Goal: Task Accomplishment & Management: Manage account settings

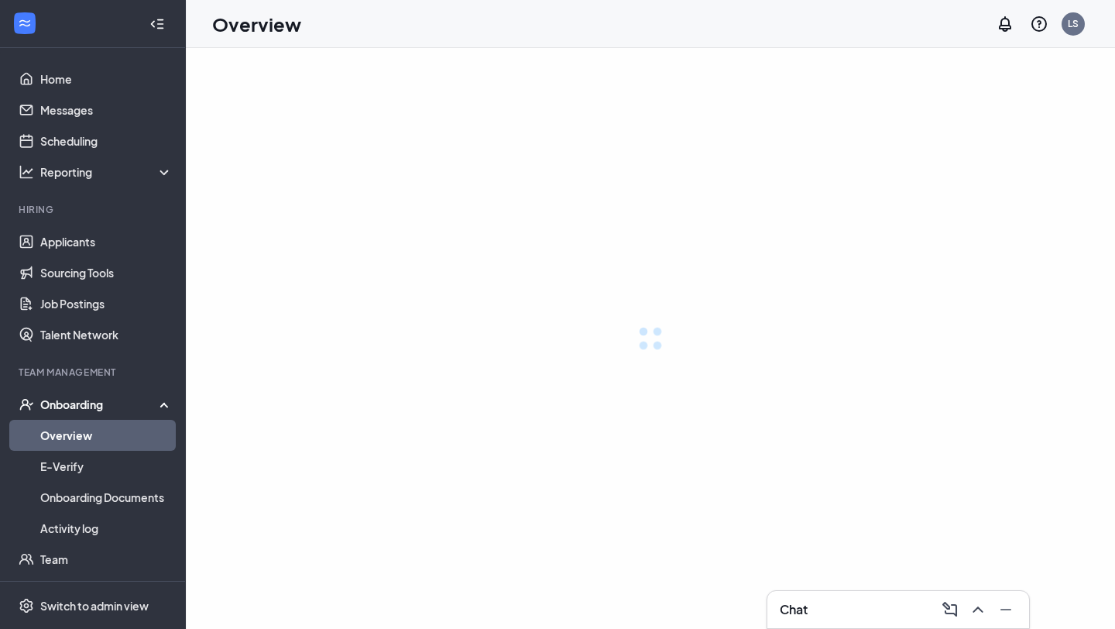
click at [479, 74] on div at bounding box center [650, 338] width 929 height 581
click at [88, 142] on link "Scheduling" at bounding box center [106, 140] width 132 height 31
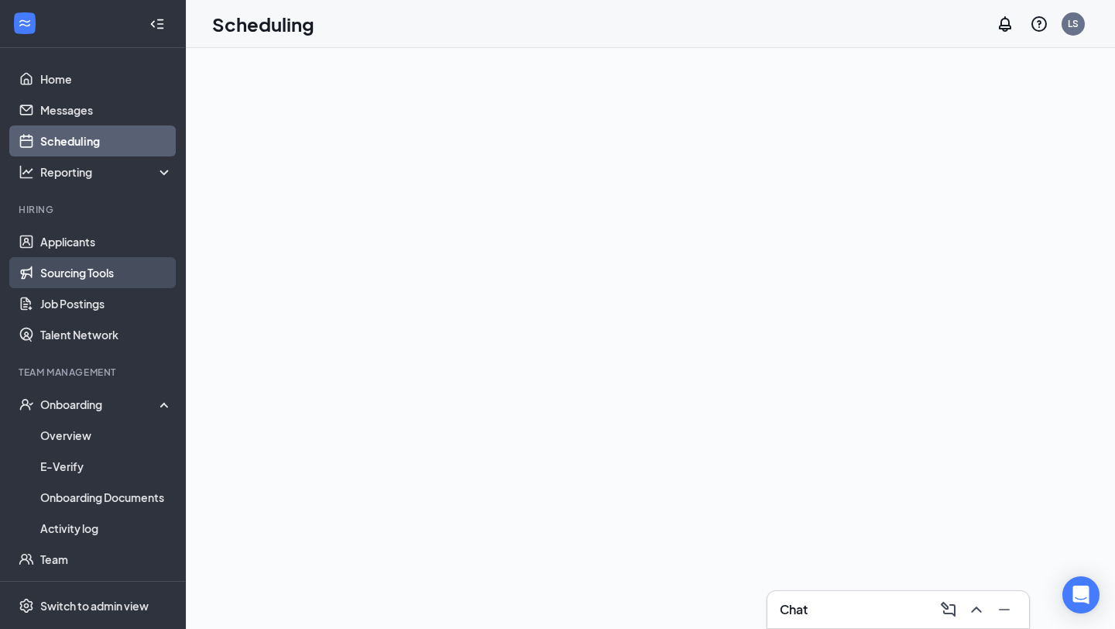
click at [90, 263] on link "Sourcing Tools" at bounding box center [106, 272] width 132 height 31
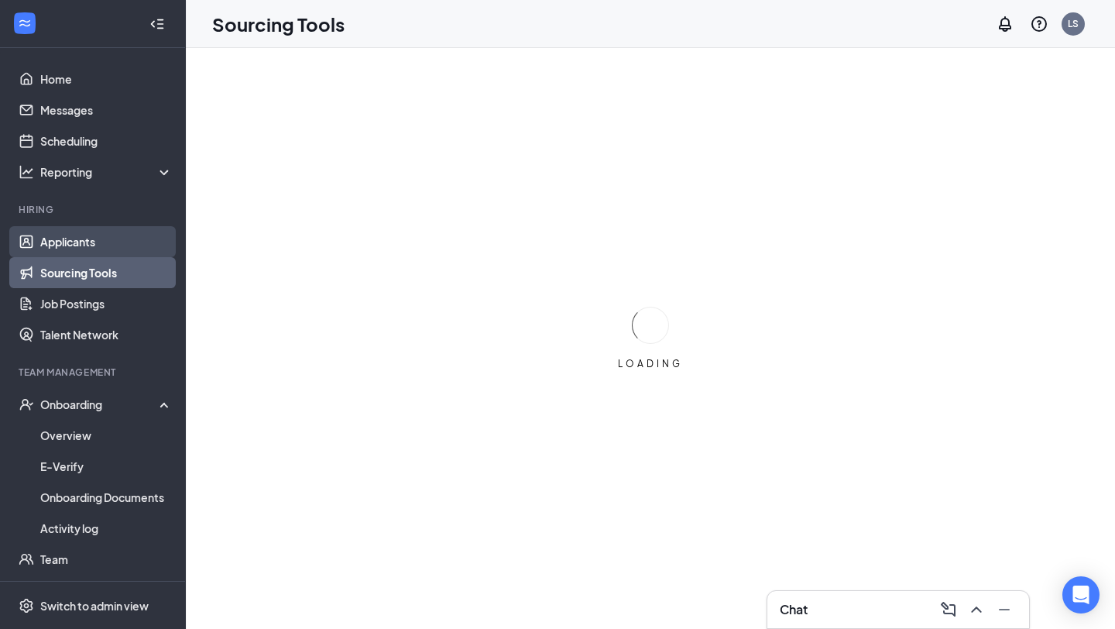
click at [87, 245] on link "Applicants" at bounding box center [106, 241] width 132 height 31
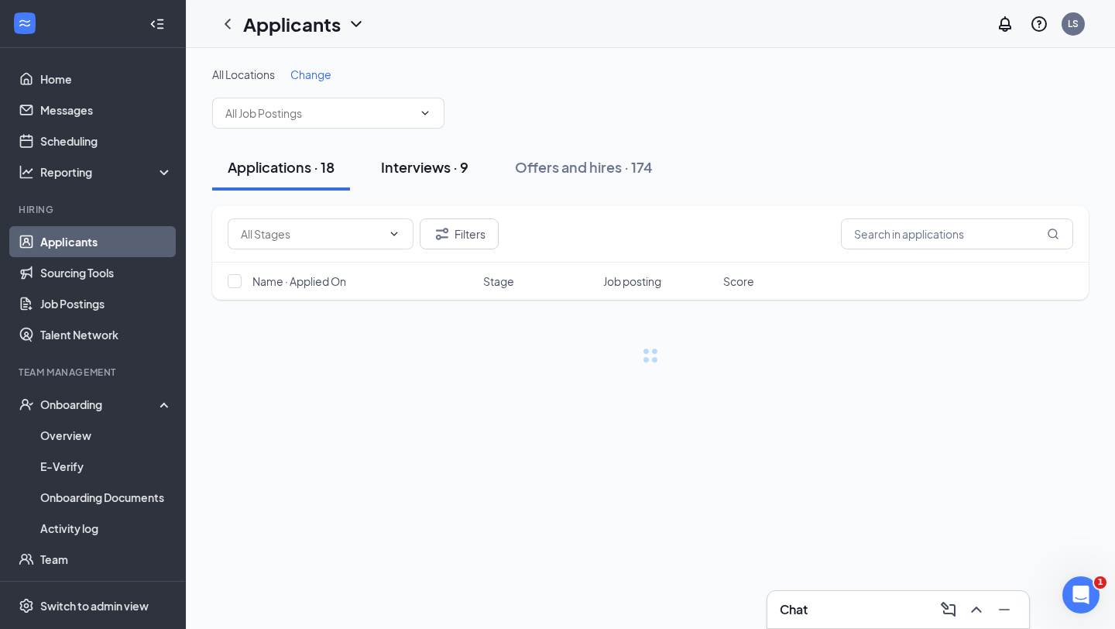
click at [447, 176] on div "Interviews · 9" at bounding box center [425, 166] width 88 height 19
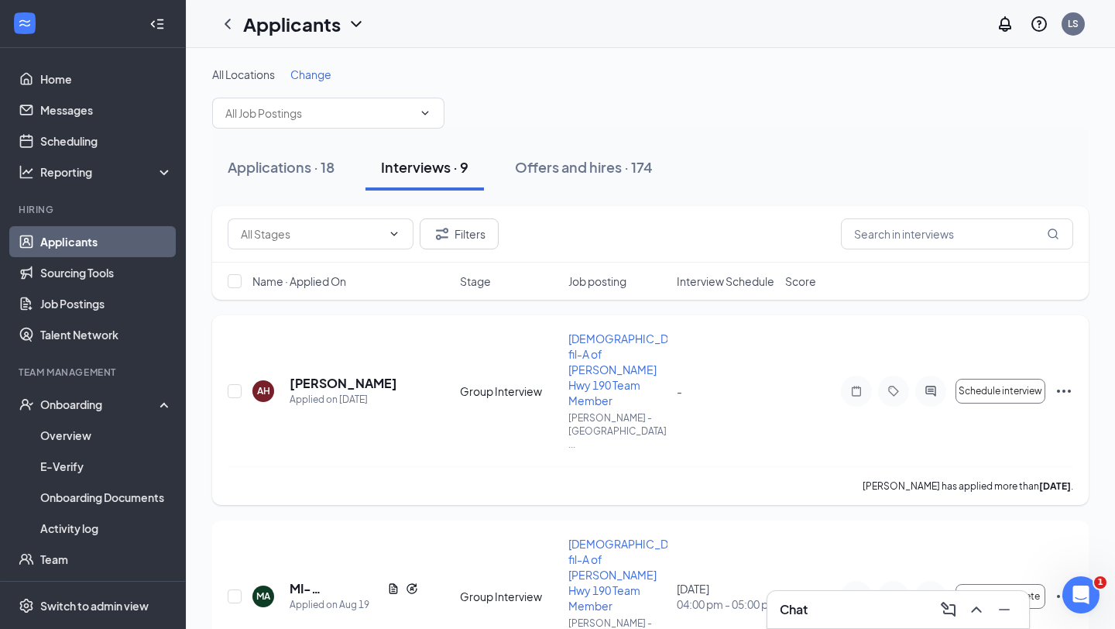
click at [1059, 390] on icon "Ellipses" at bounding box center [1064, 391] width 14 height 3
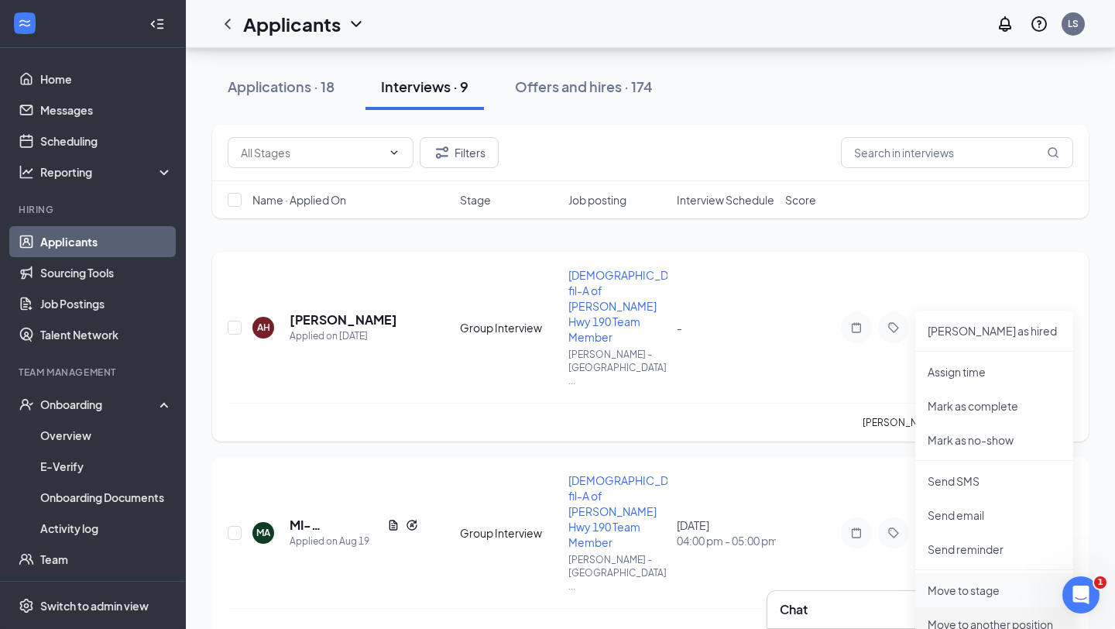
scroll to position [180, 0]
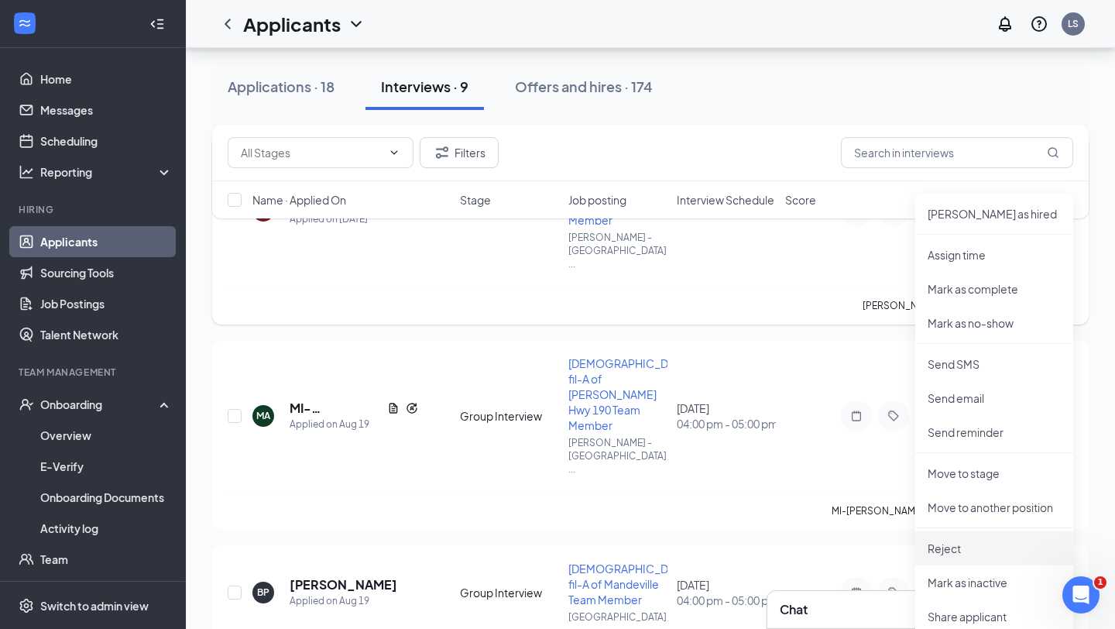
click at [953, 529] on ul "[PERSON_NAME] as hired Assign time [PERSON_NAME] as complete Mark as no-show Se…" at bounding box center [994, 454] width 158 height 520
click at [953, 543] on p "Reject" at bounding box center [994, 548] width 133 height 15
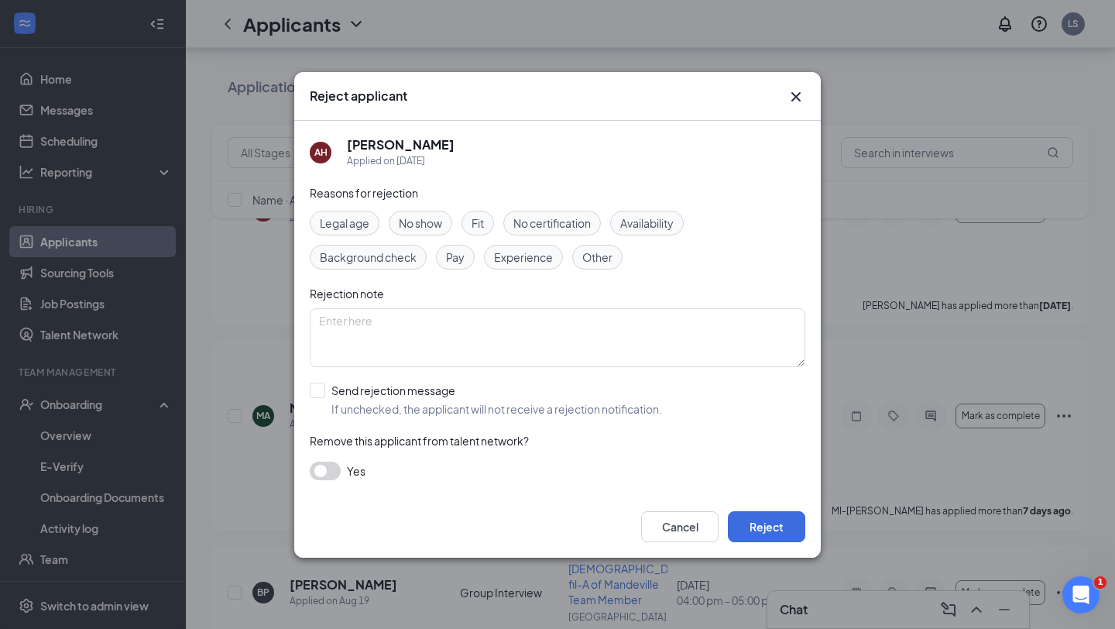
click at [589, 256] on span "Other" at bounding box center [597, 257] width 30 height 17
click at [398, 419] on div "Reasons for rejection Legal age No show Fit No certification Availability Backg…" at bounding box center [558, 339] width 496 height 311
click at [398, 397] on input "Send rejection message If unchecked, the applicant will not receive a rejection…" at bounding box center [486, 400] width 352 height 34
checkbox input "true"
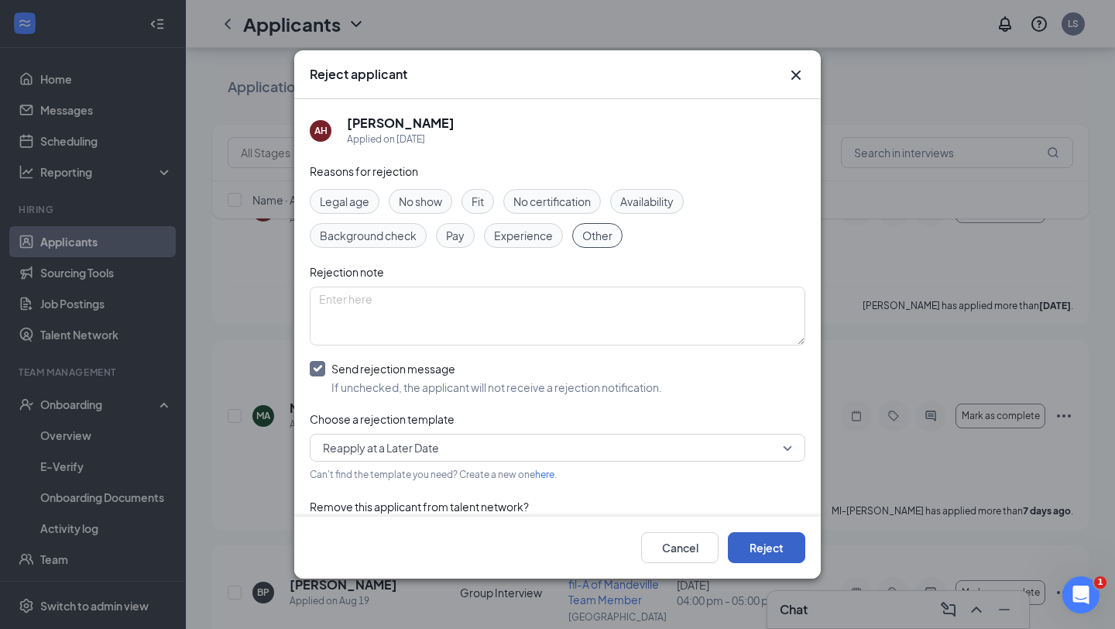
click at [761, 534] on button "Reject" at bounding box center [766, 547] width 77 height 31
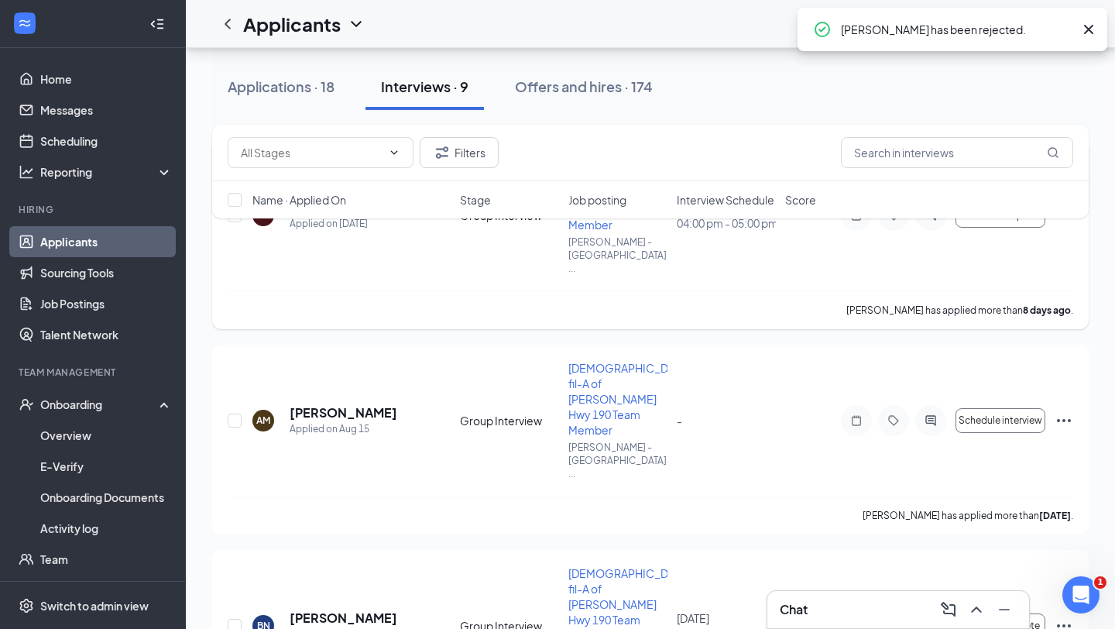
scroll to position [524, 0]
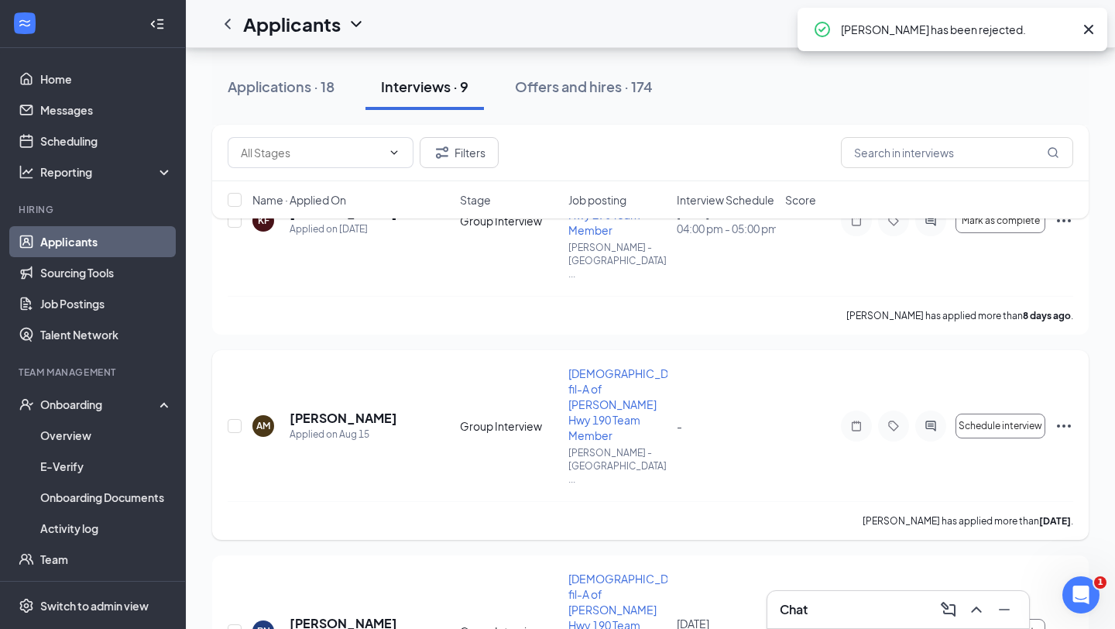
click at [1060, 417] on icon "Ellipses" at bounding box center [1064, 426] width 19 height 19
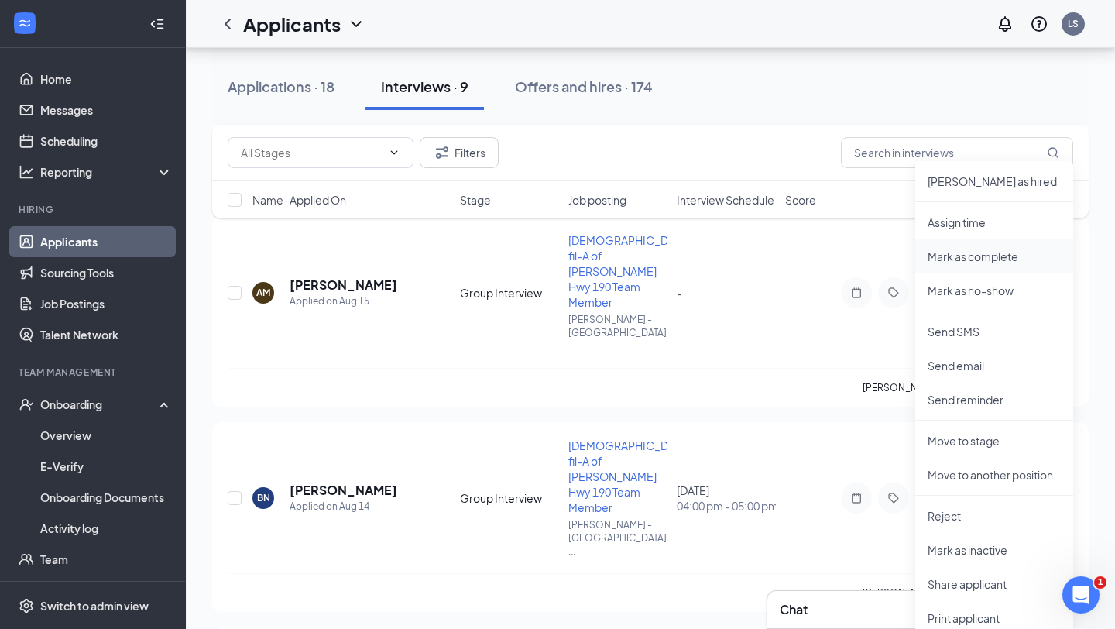
scroll to position [659, 0]
click at [994, 510] on p "Reject" at bounding box center [994, 513] width 133 height 15
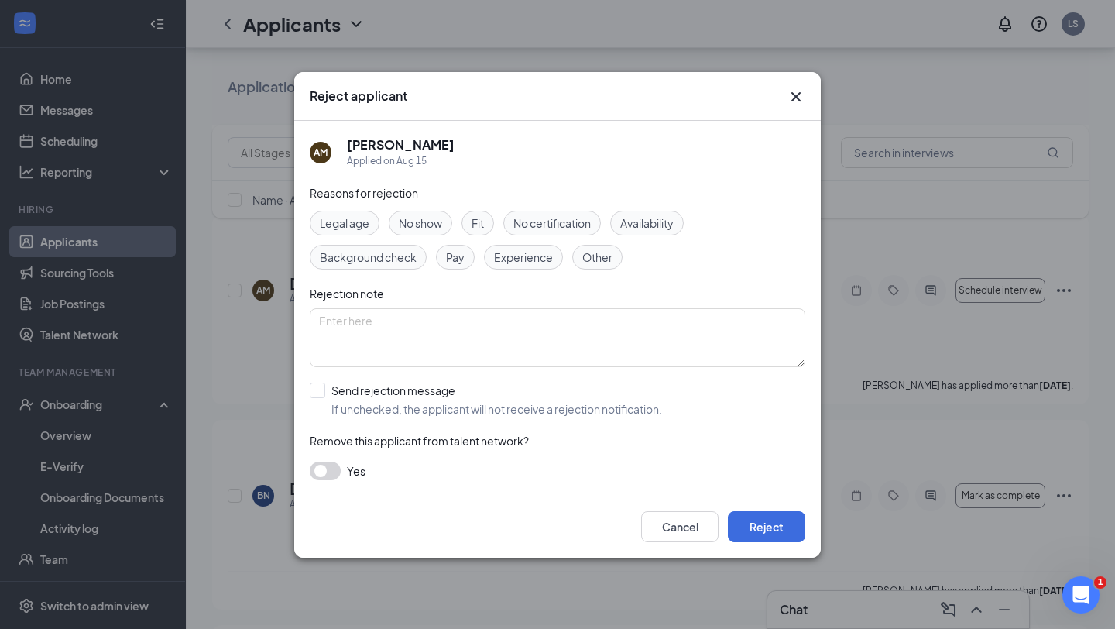
click at [595, 266] on div "Other" at bounding box center [597, 257] width 50 height 25
click at [529, 397] on input "Send rejection message If unchecked, the applicant will not receive a rejection…" at bounding box center [486, 400] width 352 height 34
checkbox input "true"
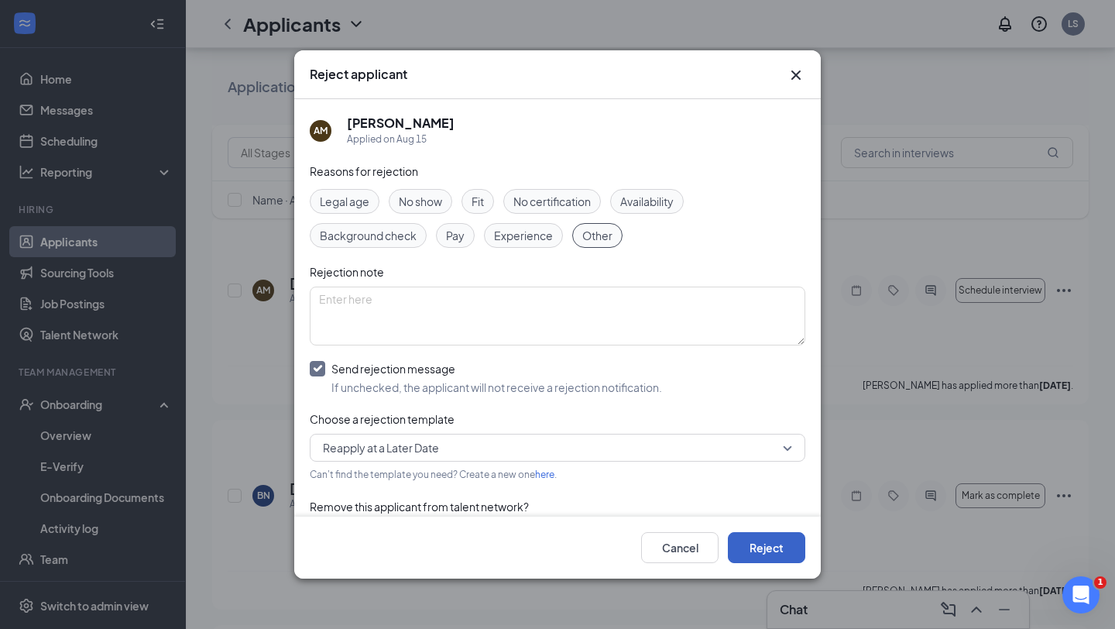
click at [771, 558] on button "Reject" at bounding box center [766, 547] width 77 height 31
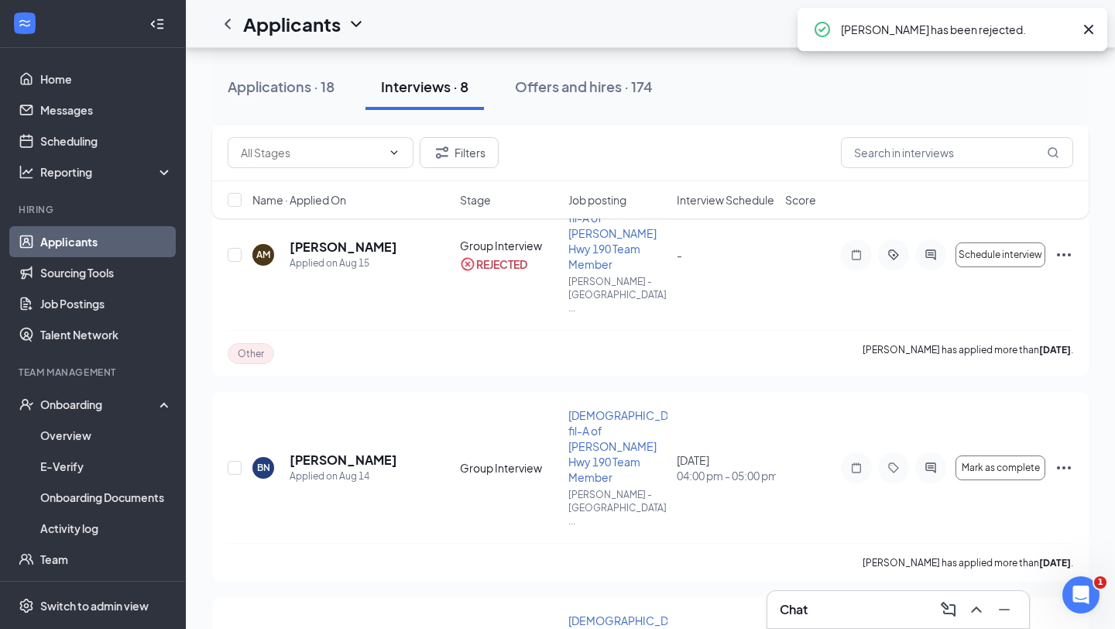
scroll to position [723, 0]
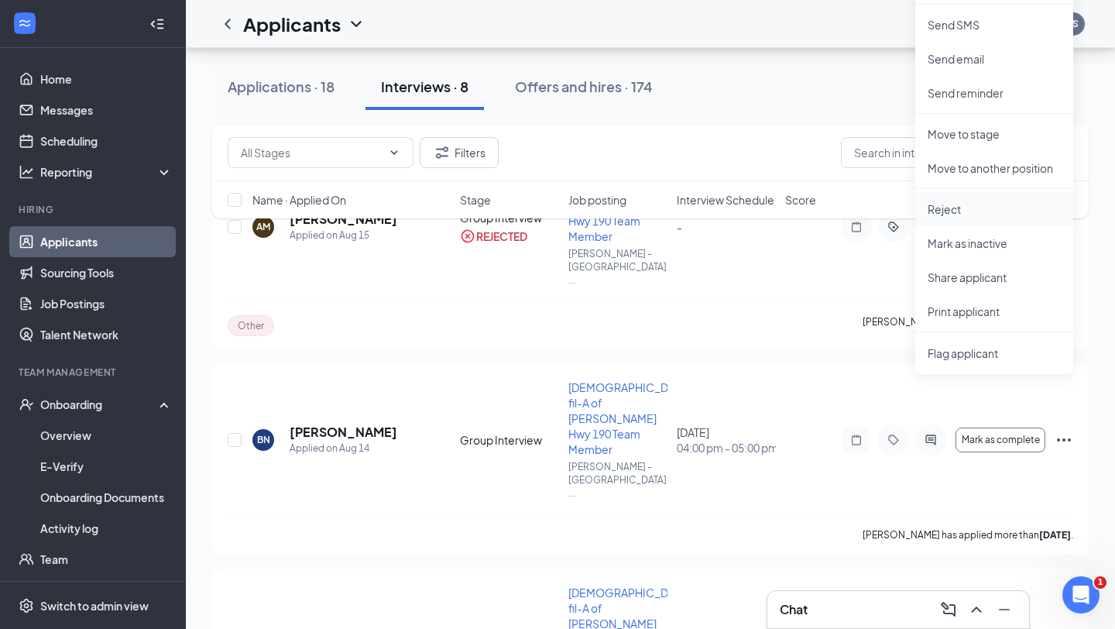
click at [970, 220] on li "Reject" at bounding box center [994, 209] width 158 height 34
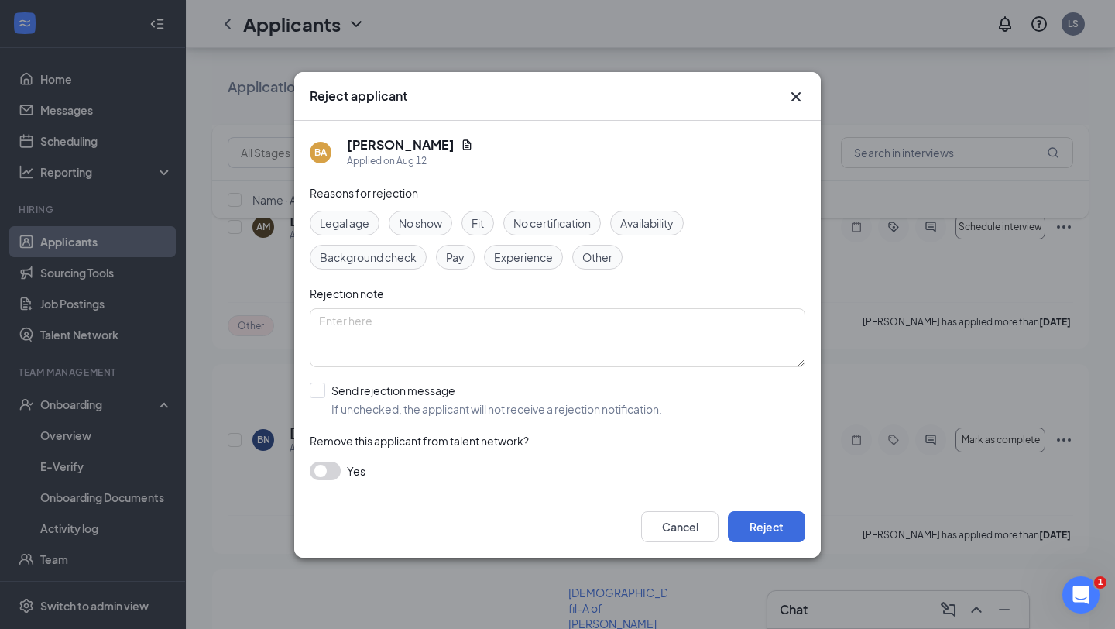
click at [579, 266] on div "Other" at bounding box center [597, 257] width 50 height 25
click at [464, 404] on input "Send rejection message If unchecked, the applicant will not receive a rejection…" at bounding box center [486, 400] width 352 height 34
checkbox input "true"
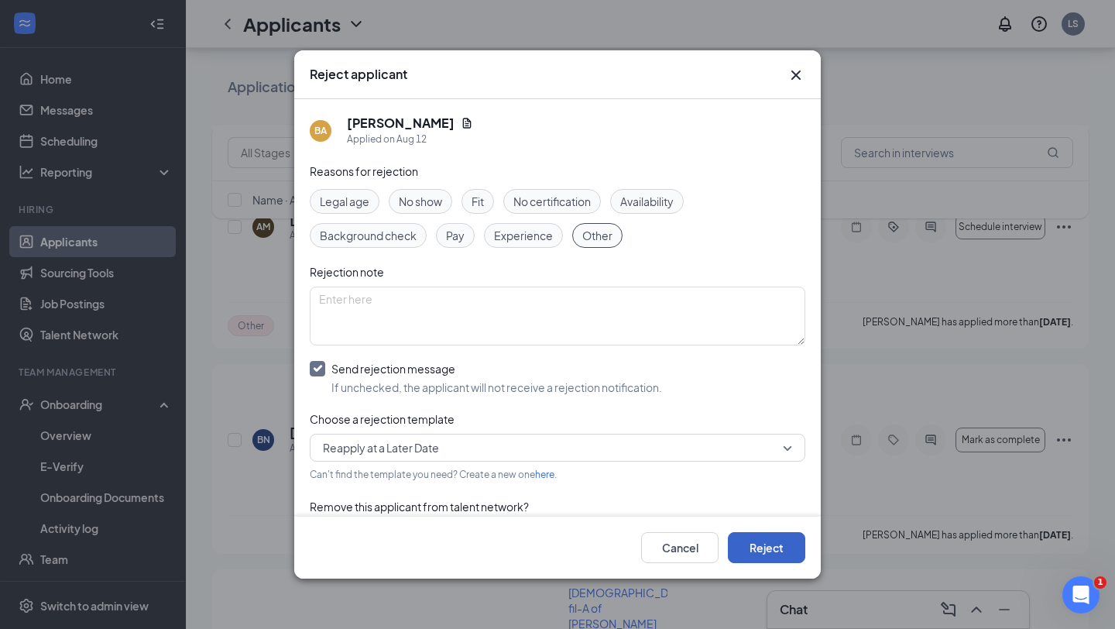
click at [747, 552] on button "Reject" at bounding box center [766, 547] width 77 height 31
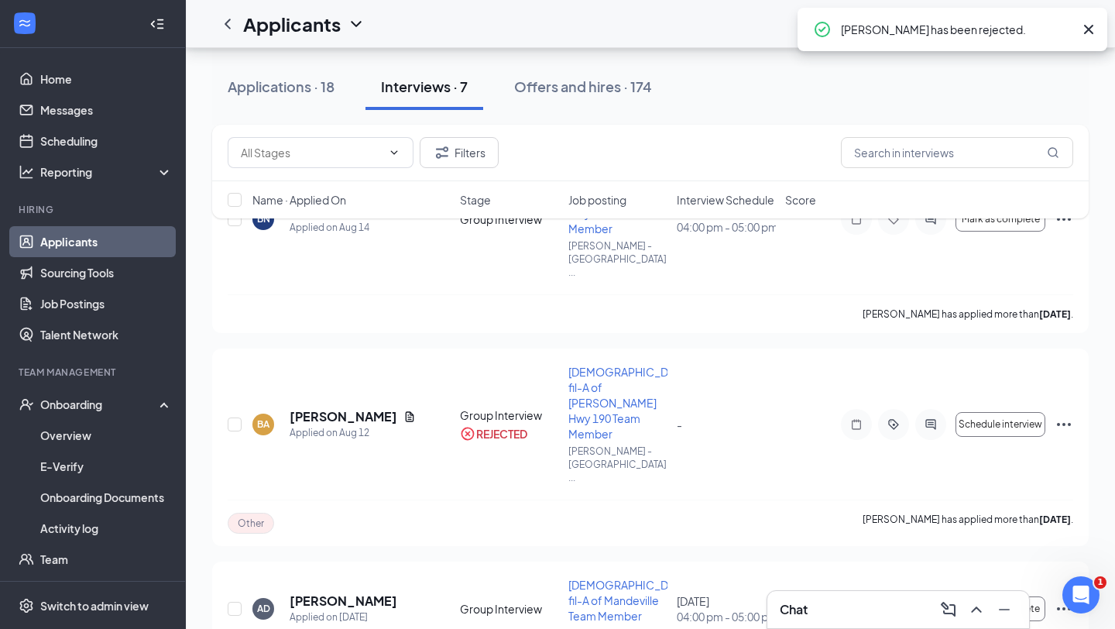
scroll to position [733, 0]
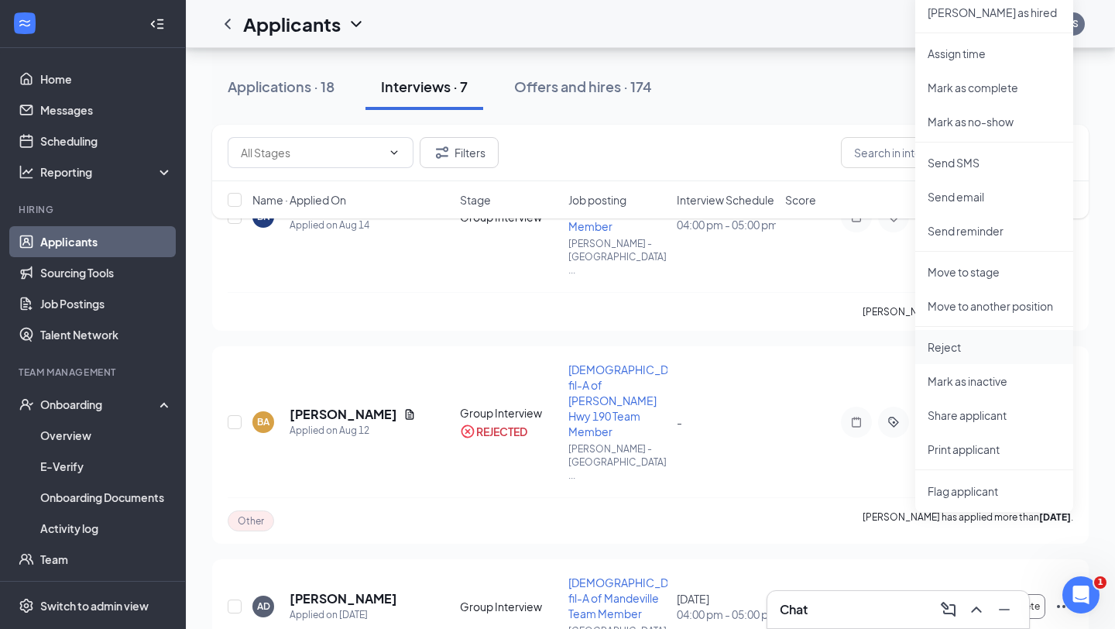
click at [962, 347] on p "Reject" at bounding box center [994, 346] width 133 height 15
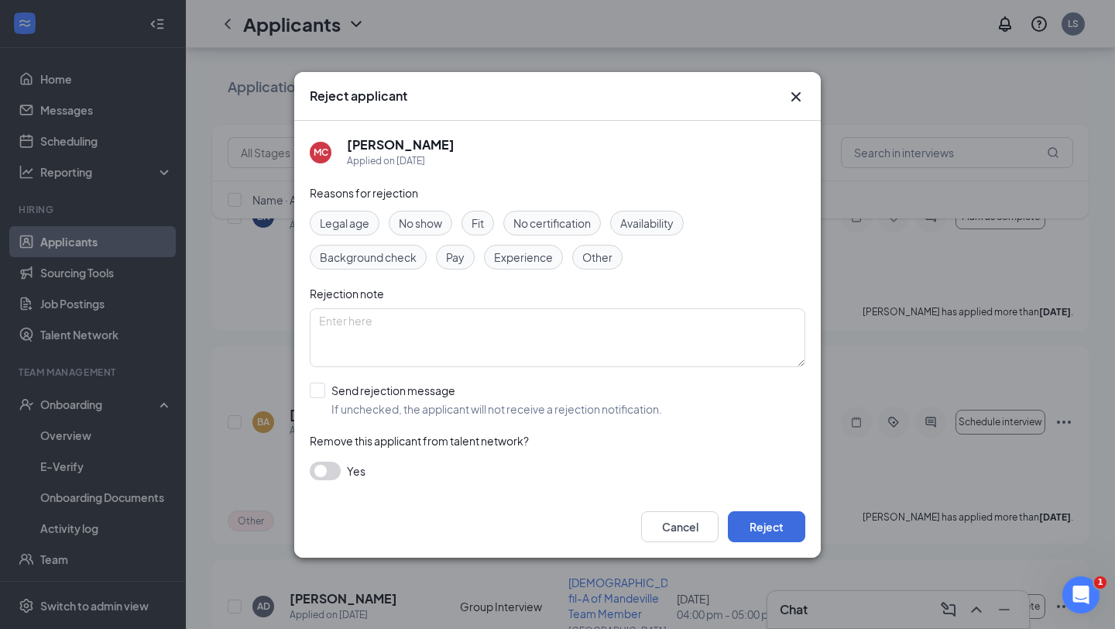
click at [616, 253] on div "Other" at bounding box center [597, 257] width 50 height 25
click at [447, 413] on input "Send rejection message If unchecked, the applicant will not receive a rejection…" at bounding box center [486, 400] width 352 height 34
checkbox input "true"
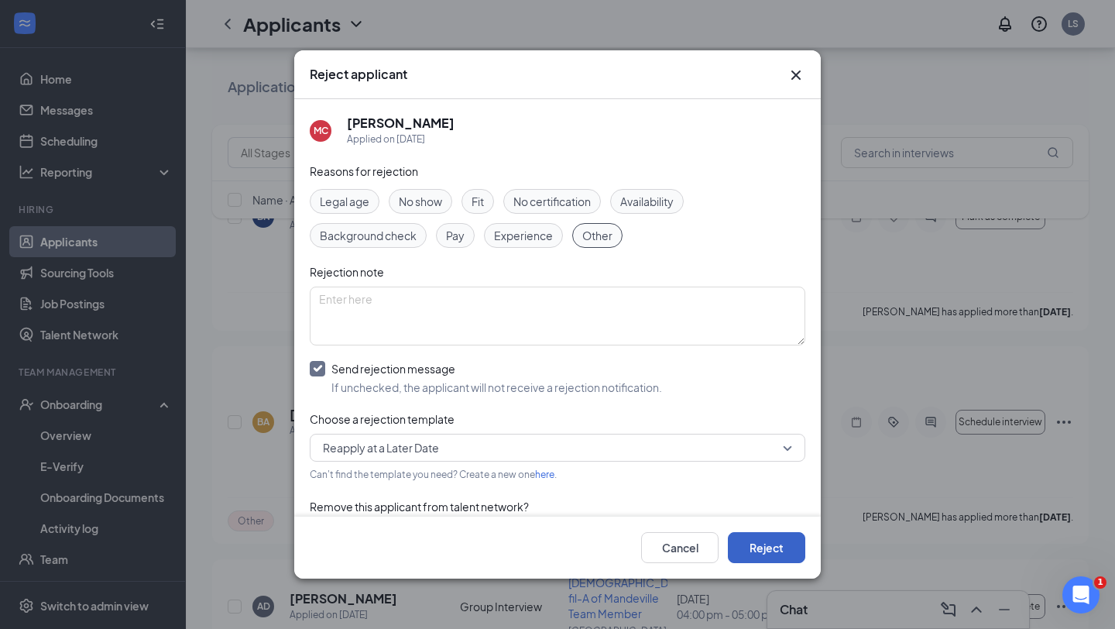
click at [778, 533] on button "Reject" at bounding box center [766, 547] width 77 height 31
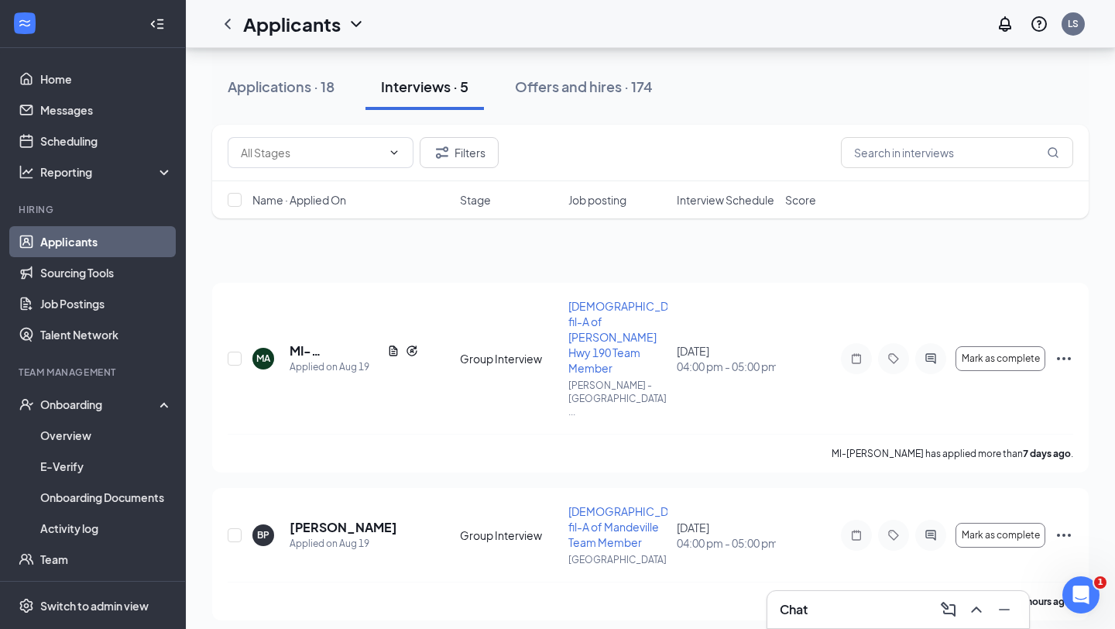
scroll to position [0, 0]
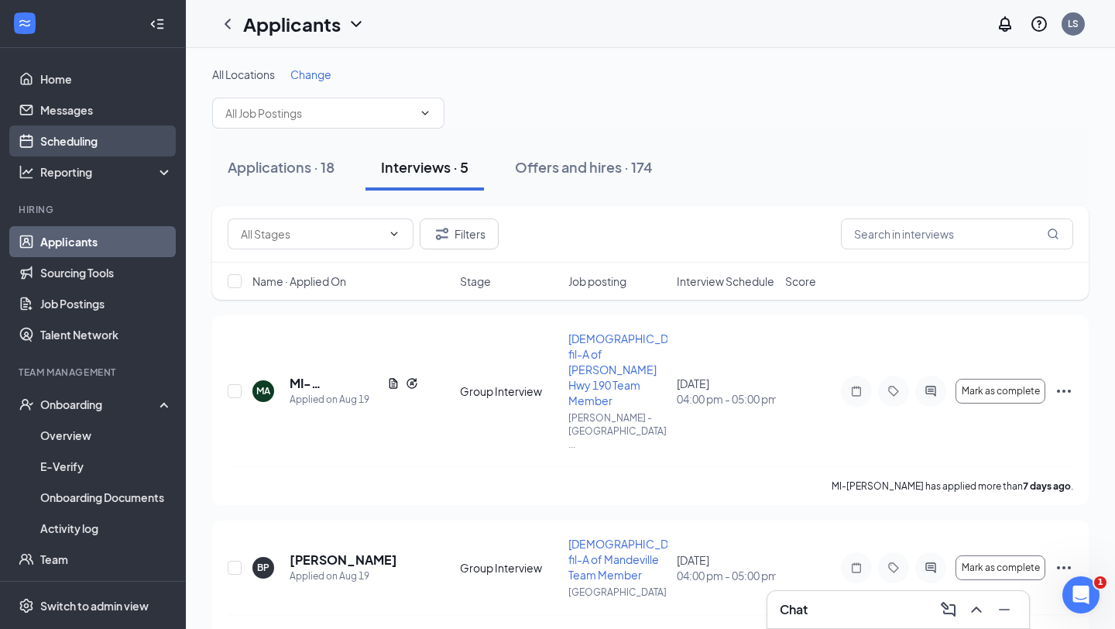
click at [112, 143] on link "Scheduling" at bounding box center [106, 140] width 132 height 31
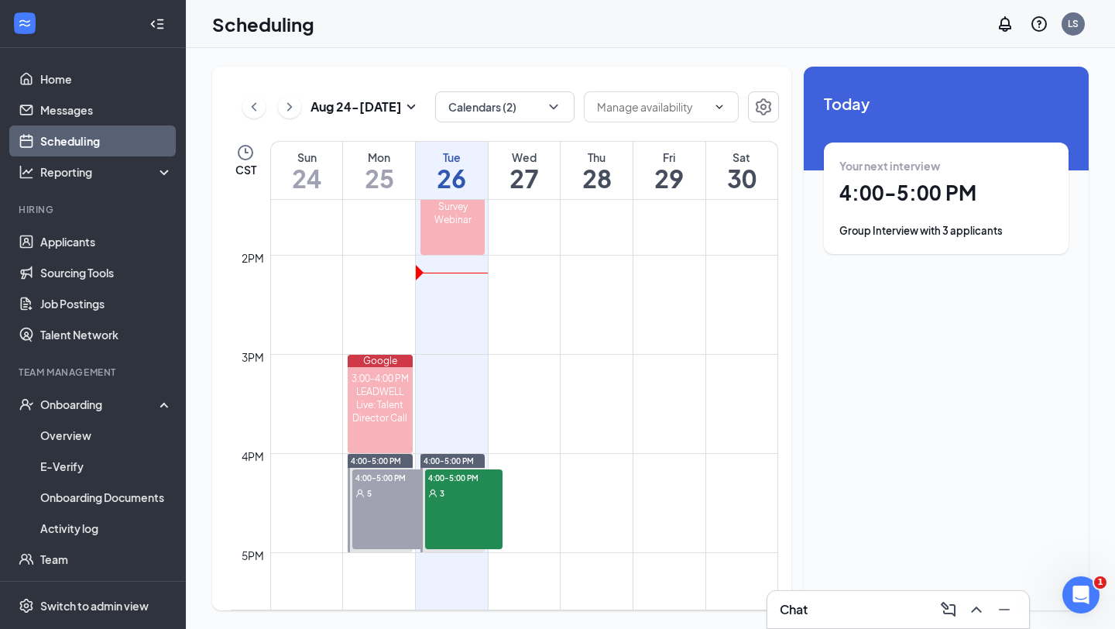
scroll to position [1359, 0]
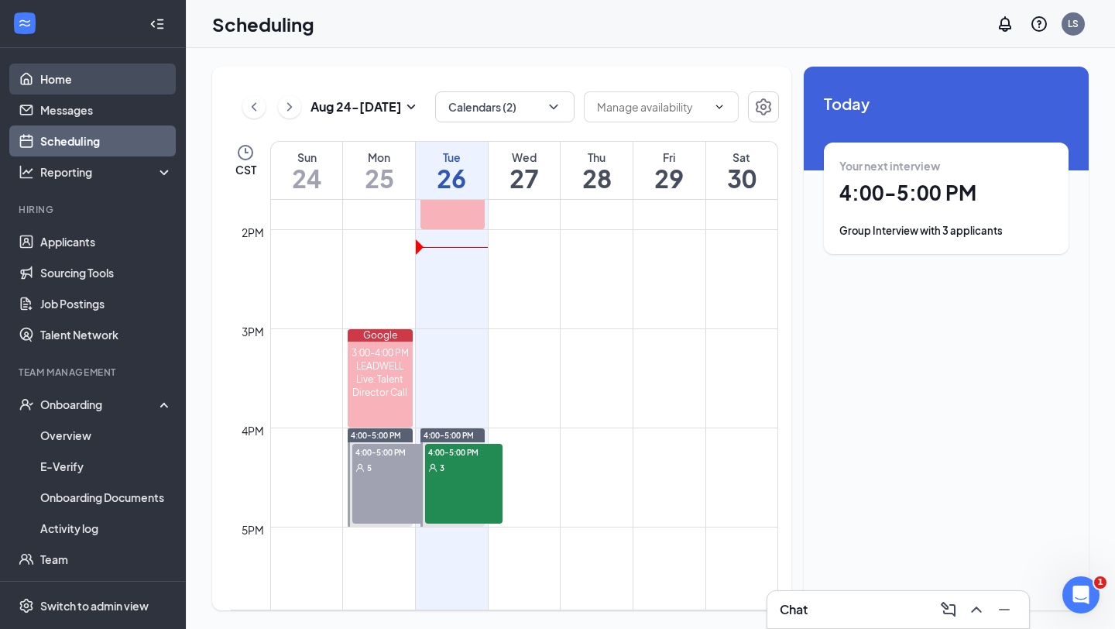
click at [81, 78] on link "Home" at bounding box center [106, 79] width 132 height 31
